Goal: Task Accomplishment & Management: Use online tool/utility

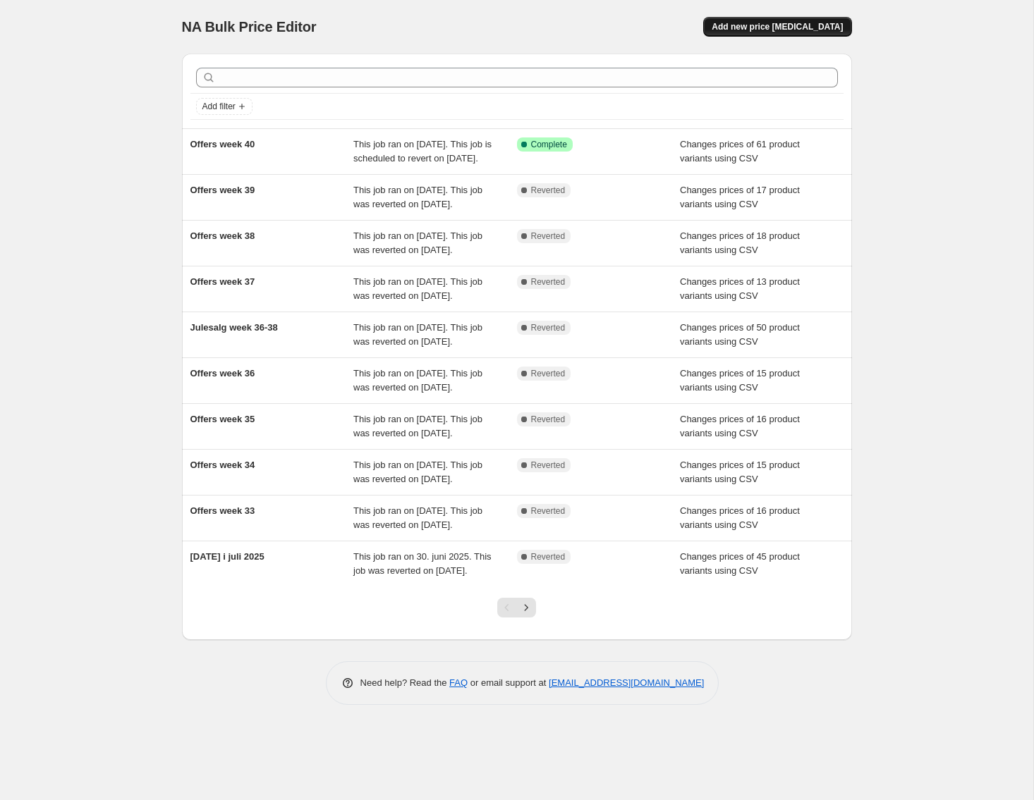
click at [813, 28] on span "Add new price [MEDICAL_DATA]" at bounding box center [776, 26] width 131 height 11
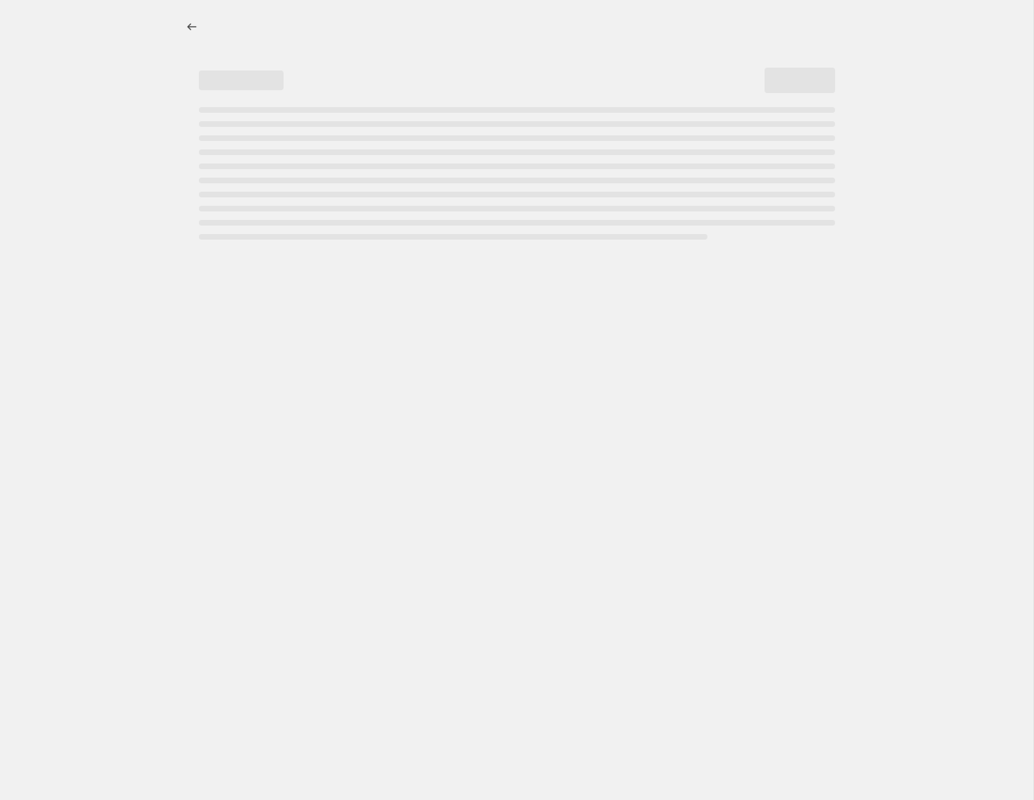
select select "percentage"
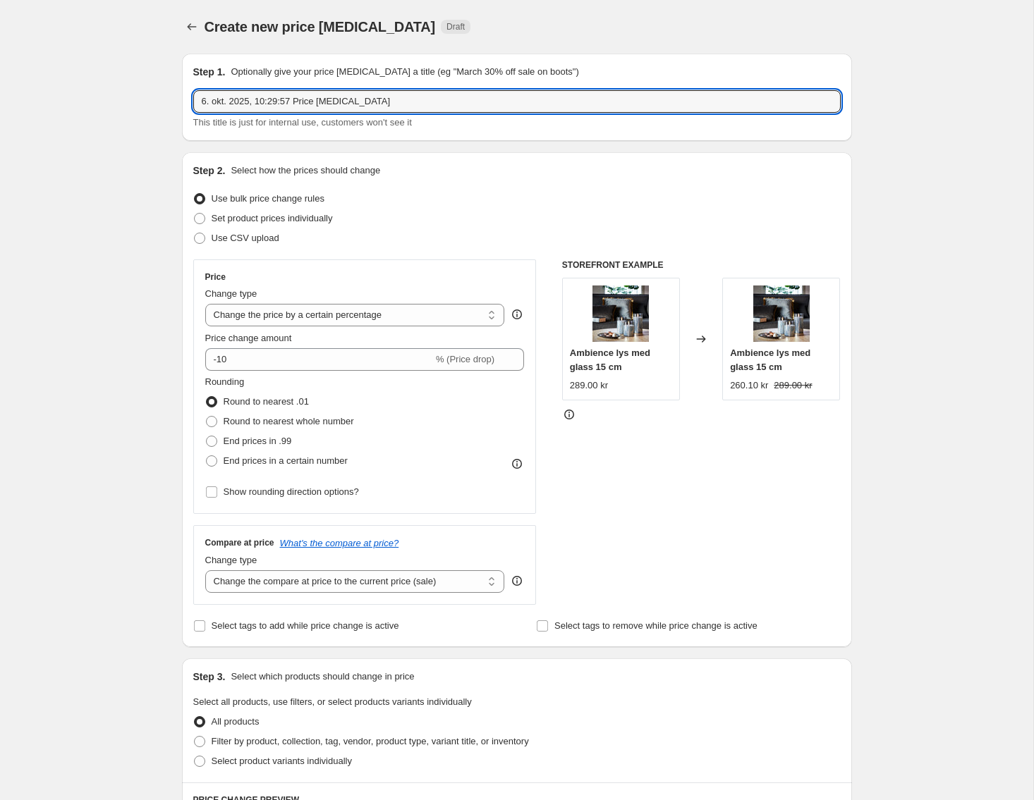
drag, startPoint x: 377, startPoint y: 107, endPoint x: 140, endPoint y: 94, distance: 237.2
click at [193, 95] on input "6. okt. 2025, 10:29:57 Price [MEDICAL_DATA]" at bounding box center [516, 101] width 647 height 23
type input "o"
type input "Offers week 41"
click at [201, 237] on span at bounding box center [199, 238] width 11 height 11
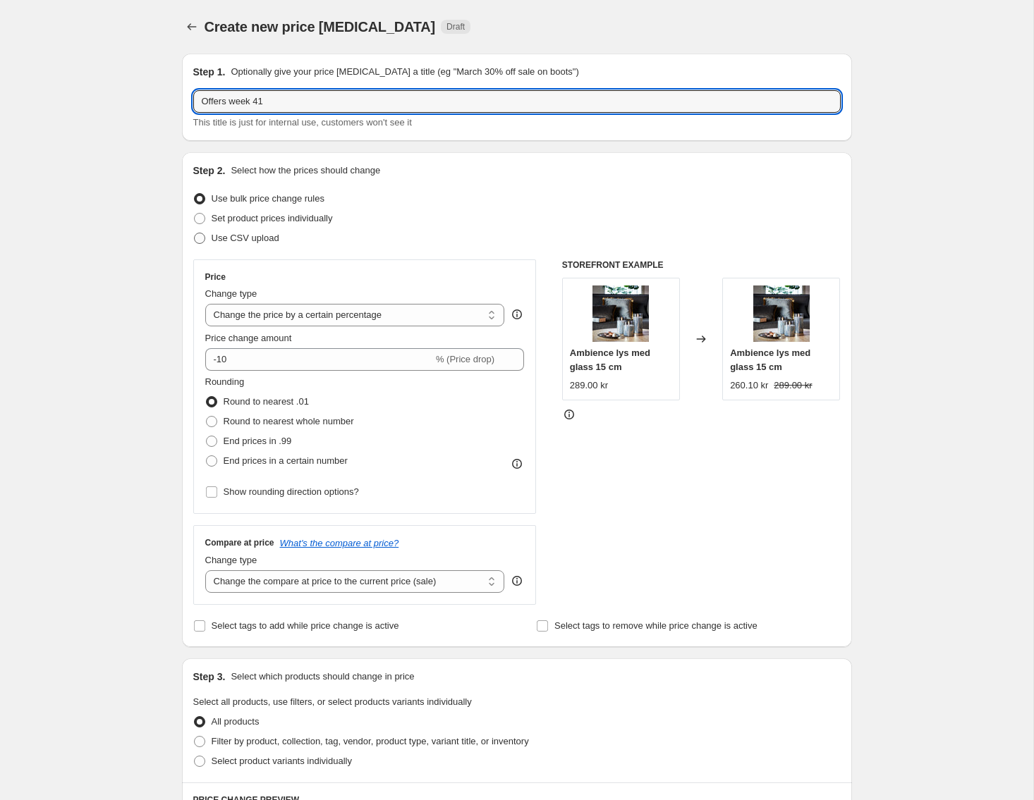
click at [195, 233] on input "Use CSV upload" at bounding box center [194, 233] width 1 height 1
radio input "true"
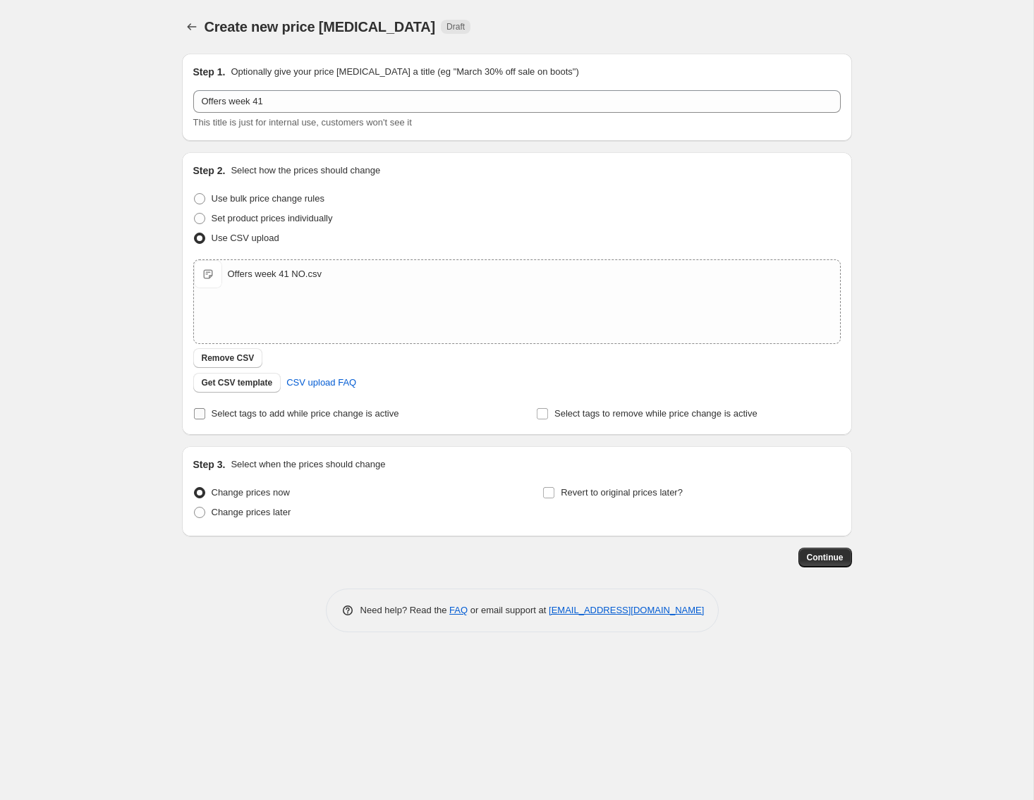
click at [201, 415] on input "Select tags to add while price change is active" at bounding box center [199, 413] width 11 height 11
checkbox input "true"
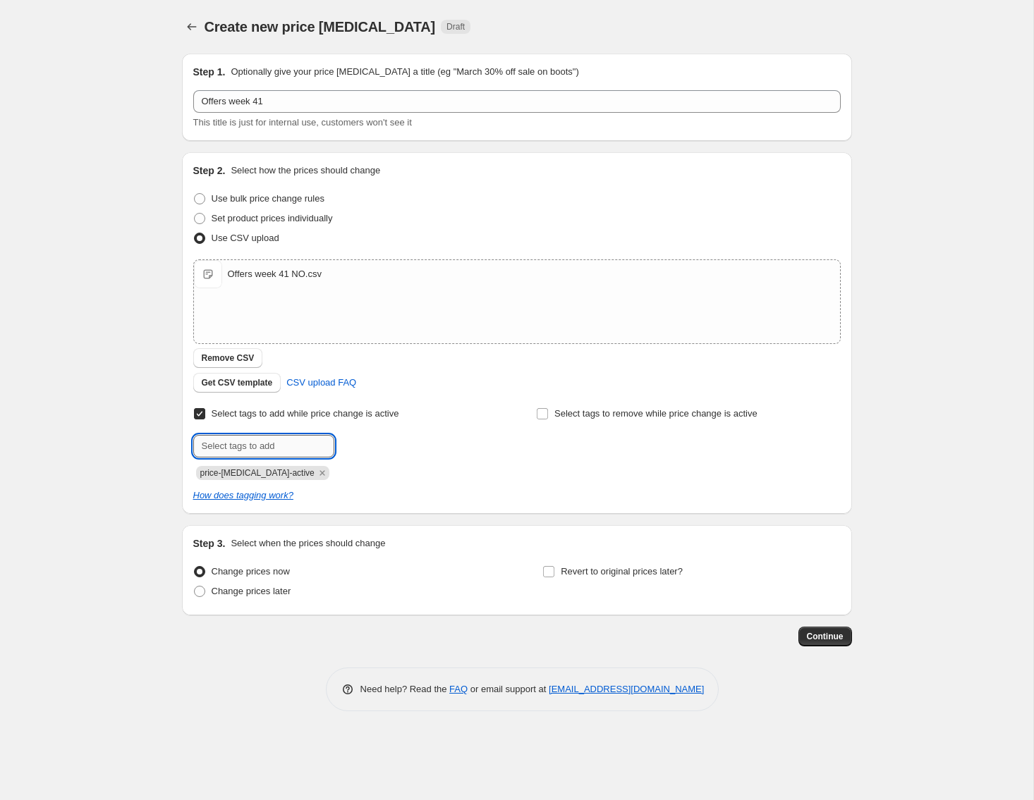
click at [274, 451] on input "text" at bounding box center [263, 446] width 141 height 23
type input "campaign_weekly"
click at [380, 446] on span "campaign_wee..." at bounding box center [398, 445] width 67 height 10
click at [202, 594] on span at bounding box center [199, 591] width 11 height 11
click at [195, 587] on input "Change prices later" at bounding box center [194, 586] width 1 height 1
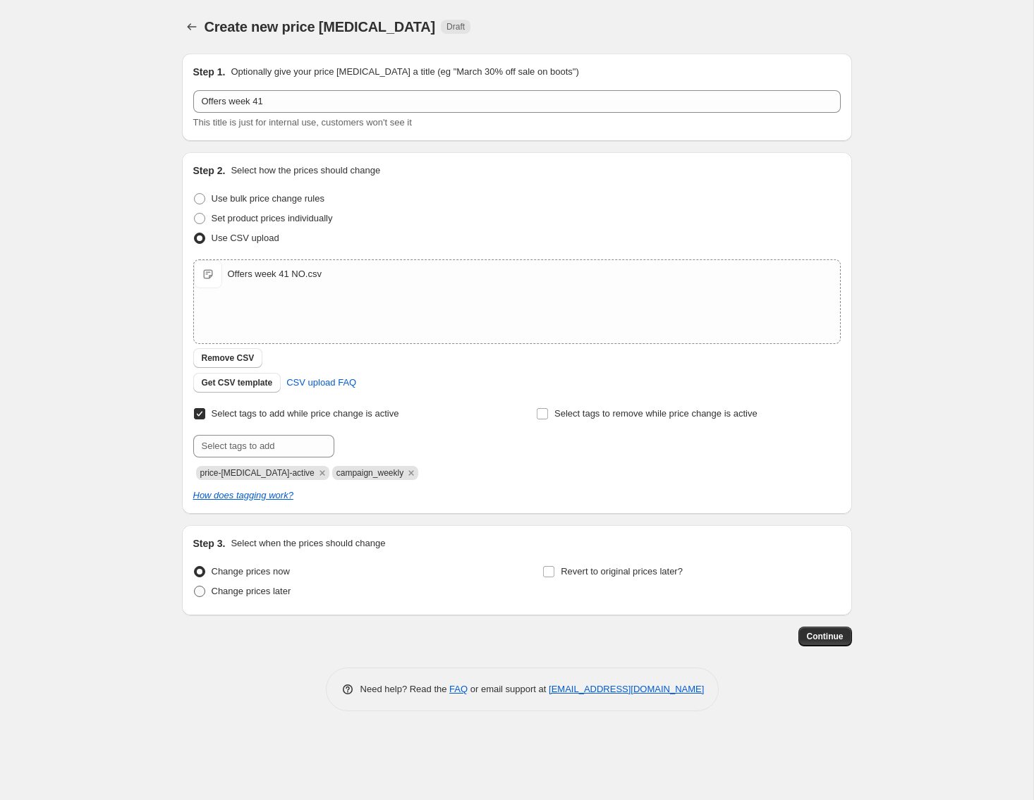
radio input "true"
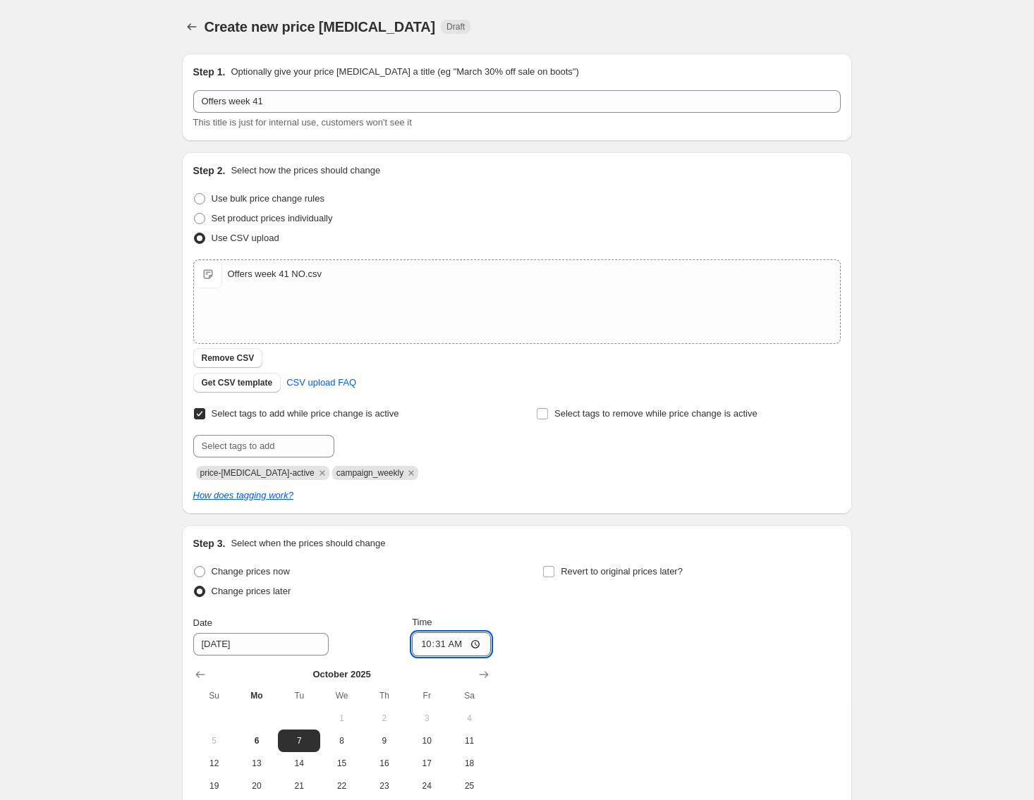
click at [460, 647] on input "10:31" at bounding box center [451, 644] width 79 height 24
click at [259, 737] on span "6" at bounding box center [256, 740] width 31 height 11
type input "[DATE]"
click at [458, 645] on input "10:31" at bounding box center [451, 644] width 79 height 24
type input "15:00"
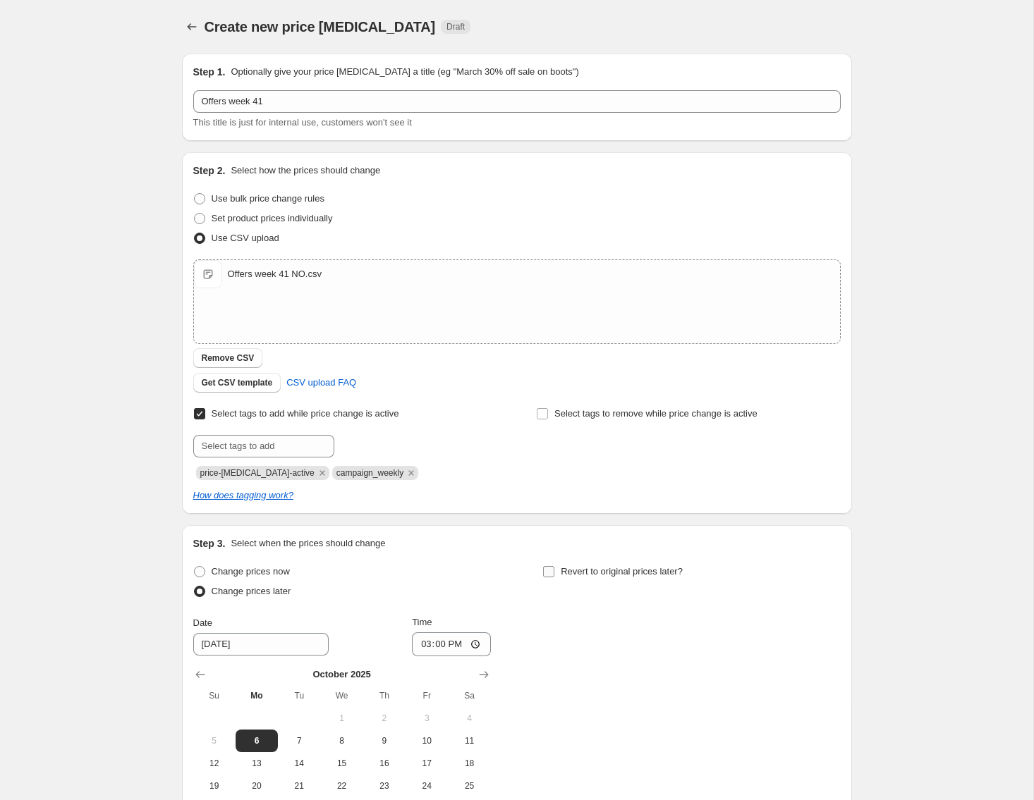
click at [550, 573] on input "Revert to original prices later?" at bounding box center [548, 571] width 11 height 11
checkbox input "true"
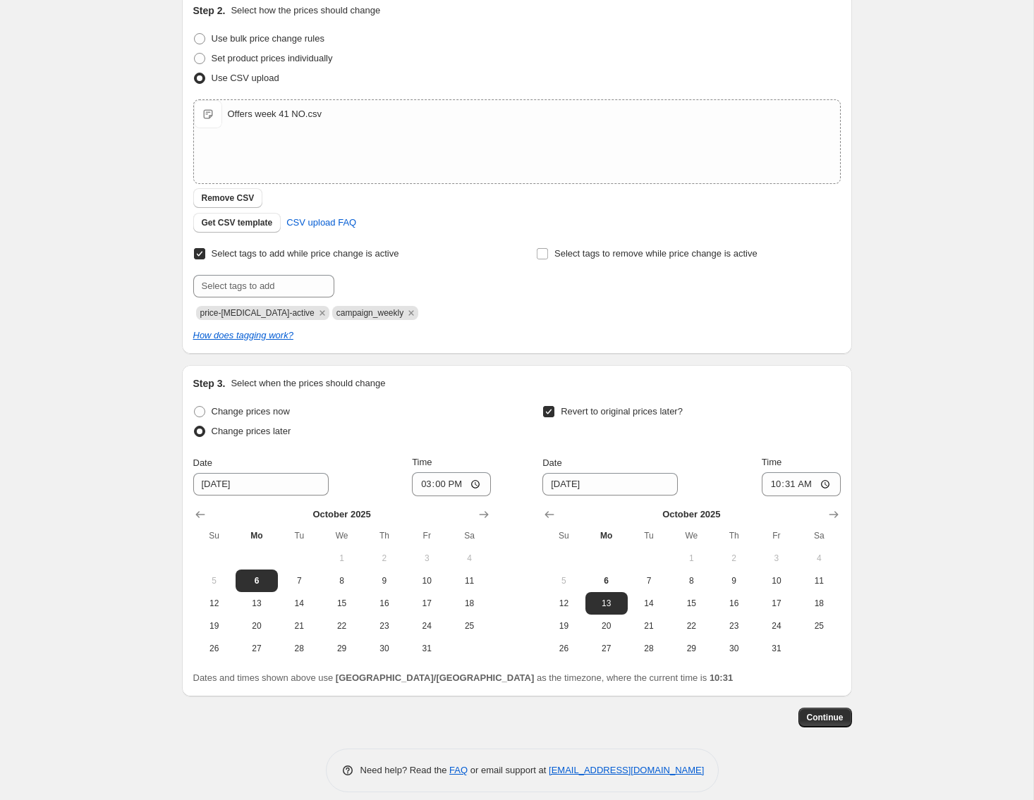
scroll to position [172, 0]
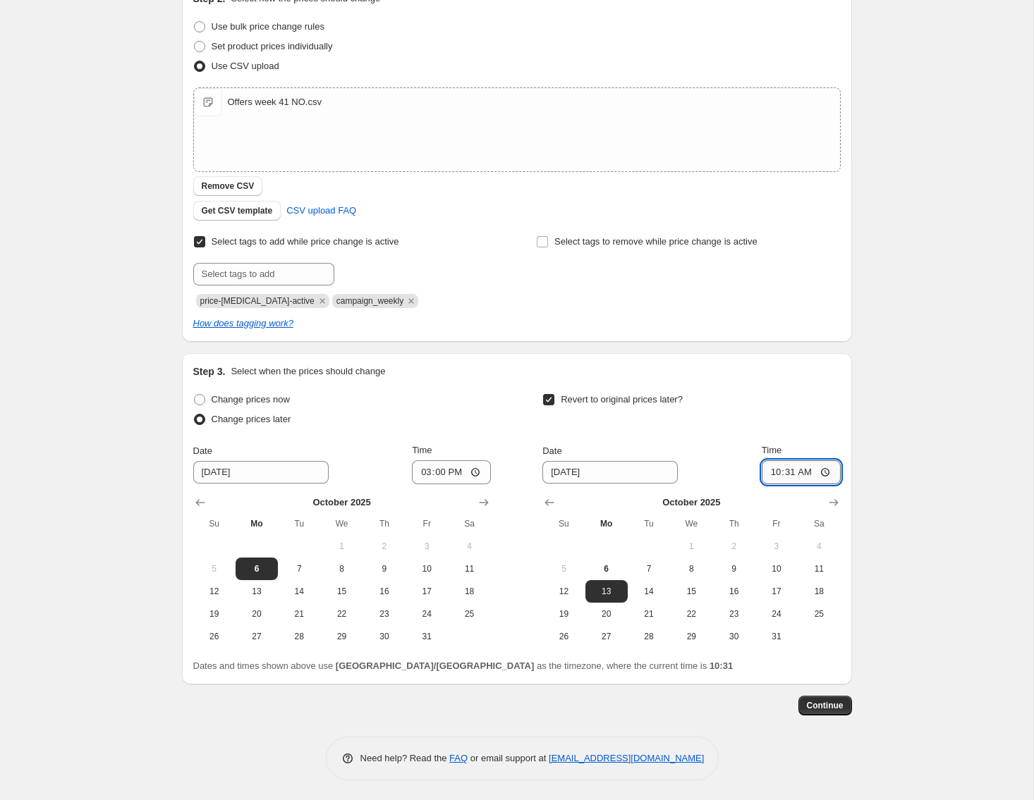
click at [812, 472] on input "10:31" at bounding box center [800, 472] width 79 height 24
type input "14:55"
click at [816, 706] on span "Continue" at bounding box center [825, 705] width 37 height 11
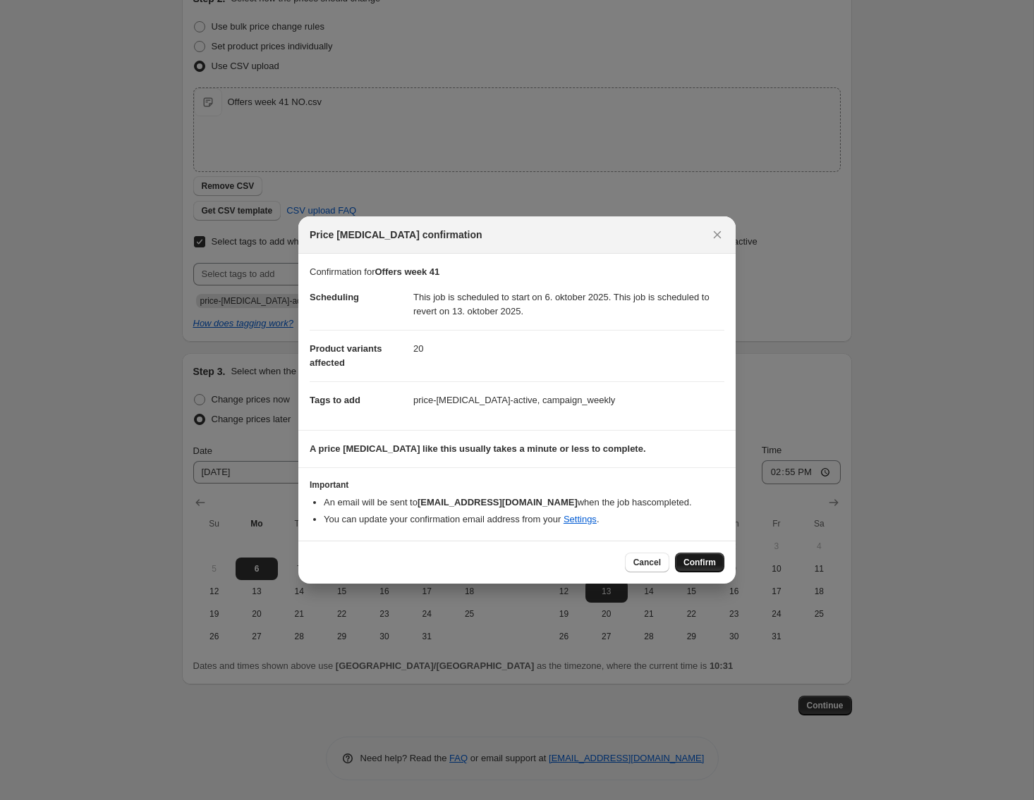
click at [717, 564] on button "Confirm" at bounding box center [699, 563] width 49 height 20
